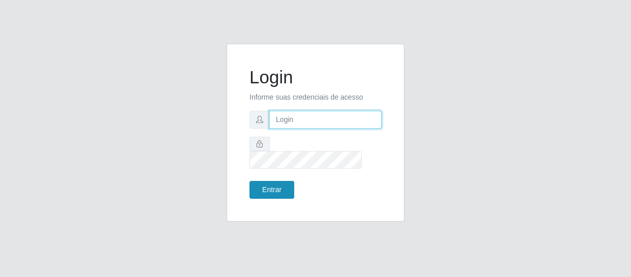
type input "[EMAIL_ADDRESS][DOMAIN_NAME]"
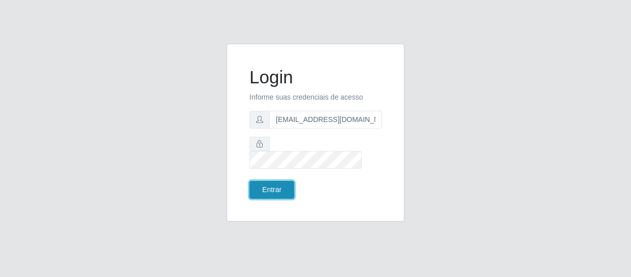
click at [266, 187] on button "Entrar" at bounding box center [272, 190] width 45 height 18
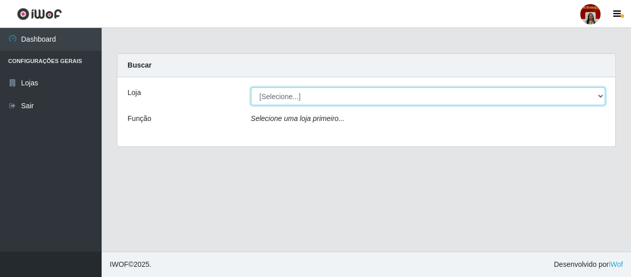
click at [594, 96] on select "[Selecione...] Mar Vermelho - Loja 04" at bounding box center [428, 96] width 355 height 18
select select "251"
click at [251, 87] on select "[Selecione...] Mar Vermelho - Loja 04" at bounding box center [428, 96] width 355 height 18
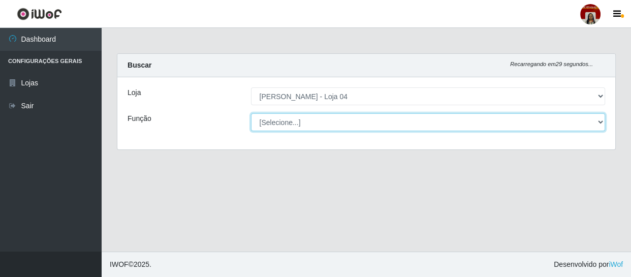
click at [573, 121] on select "[Selecione...] ASG ASG + ASG ++ Auxiliar de Depósito Auxiliar de Depósito + Aux…" at bounding box center [428, 122] width 355 height 18
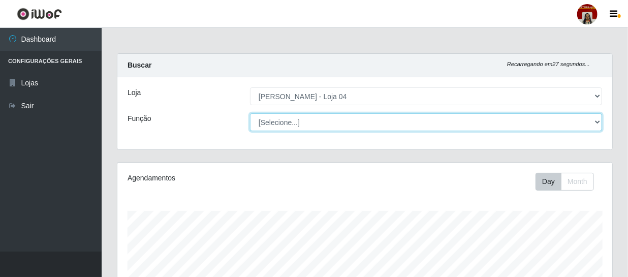
scroll to position [211, 495]
select select "107"
click at [250, 113] on select "[Selecione...] ASG ASG + ASG ++ Auxiliar de Depósito Auxiliar de Depósito + Aux…" at bounding box center [426, 122] width 352 height 18
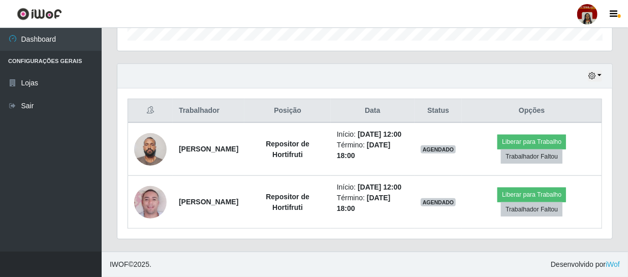
scroll to position [343, 0]
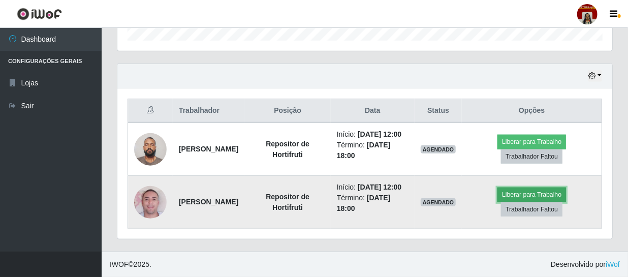
click at [538, 188] on button "Liberar para Trabalho" at bounding box center [532, 195] width 69 height 14
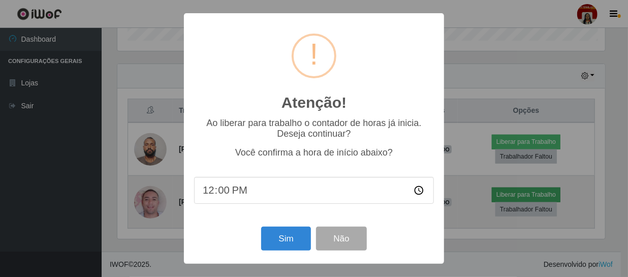
scroll to position [211, 490]
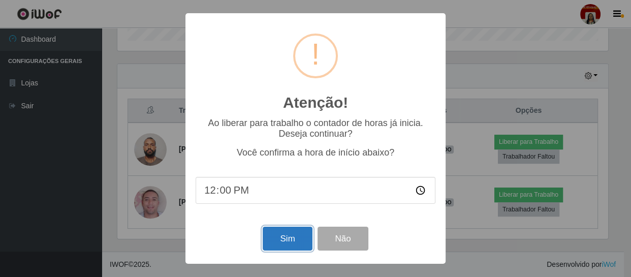
click at [287, 240] on button "Sim" at bounding box center [287, 239] width 49 height 24
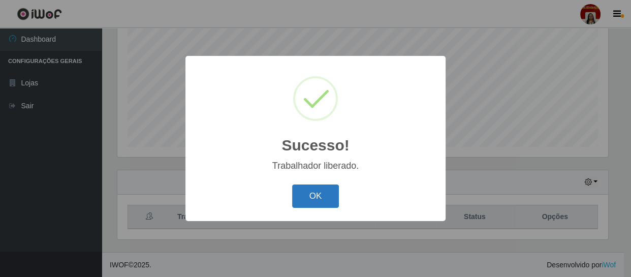
click at [312, 197] on button "OK" at bounding box center [315, 197] width 47 height 24
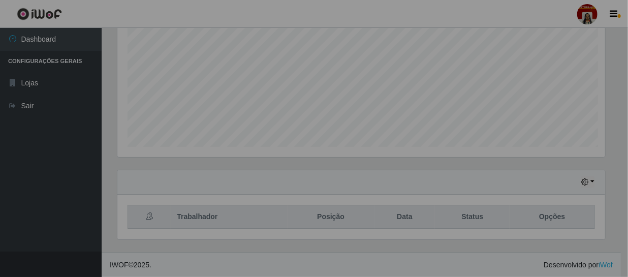
scroll to position [211, 495]
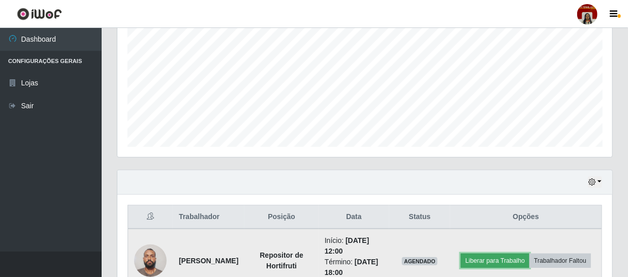
click at [528, 254] on button "Liberar para Trabalho" at bounding box center [495, 261] width 69 height 14
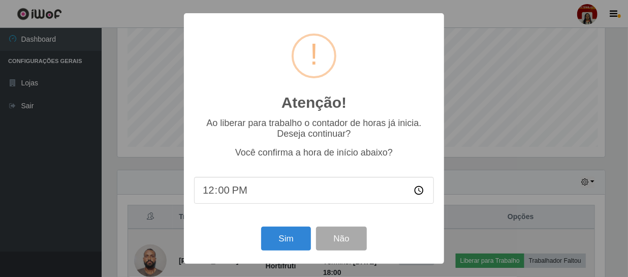
scroll to position [211, 490]
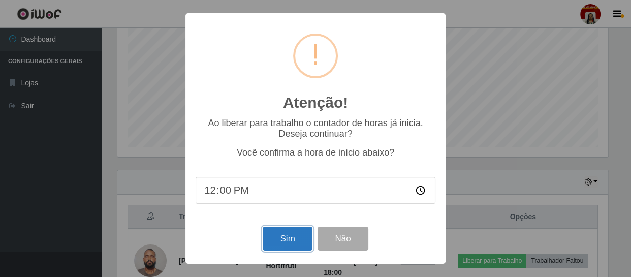
click at [277, 238] on button "Sim" at bounding box center [287, 239] width 49 height 24
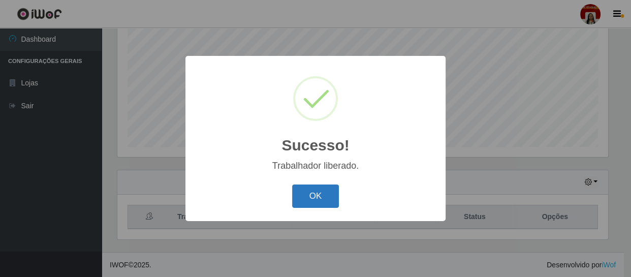
click at [321, 195] on button "OK" at bounding box center [315, 197] width 47 height 24
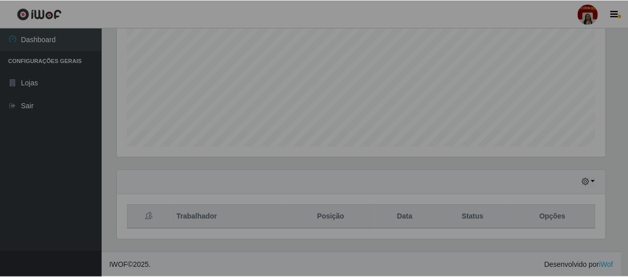
scroll to position [211, 495]
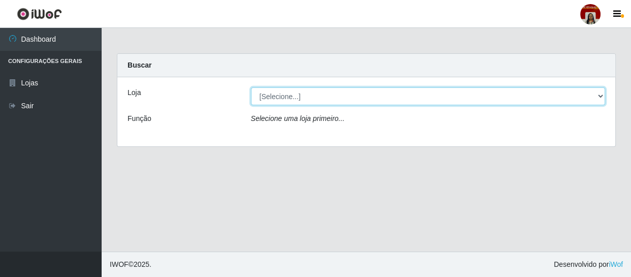
click at [417, 99] on select "[Selecione...] Mar Vermelho - Loja 04" at bounding box center [428, 96] width 355 height 18
select select "251"
click at [251, 87] on select "[Selecione...] Mar Vermelho - Loja 04" at bounding box center [428, 96] width 355 height 18
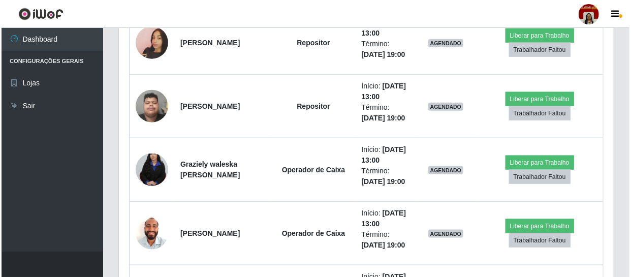
scroll to position [2264, 0]
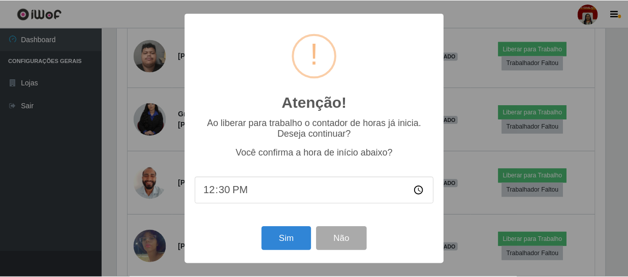
scroll to position [211, 490]
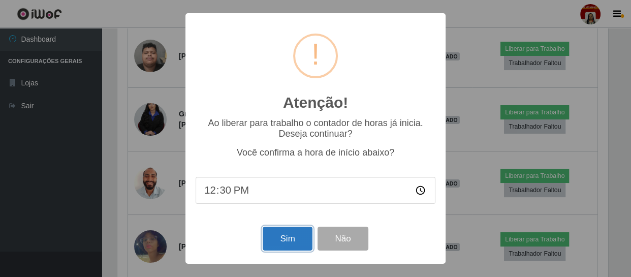
click at [298, 245] on button "Sim" at bounding box center [287, 239] width 49 height 24
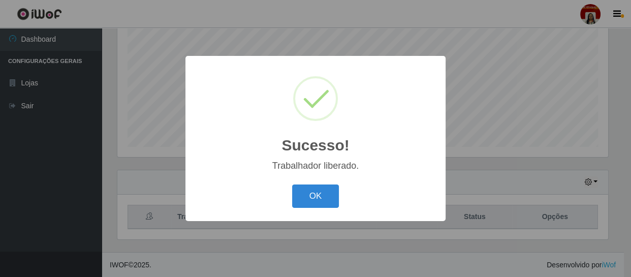
click at [338, 178] on div "Sucesso! × Trabalhador liberado. OK Cancel" at bounding box center [316, 138] width 260 height 165
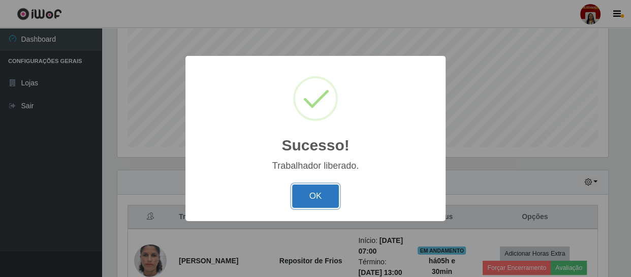
click at [332, 188] on button "OK" at bounding box center [315, 197] width 47 height 24
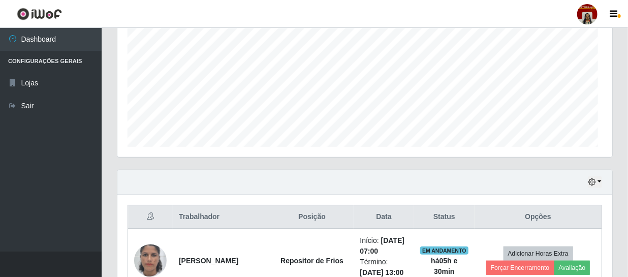
scroll to position [211, 495]
